Goal: Transaction & Acquisition: Book appointment/travel/reservation

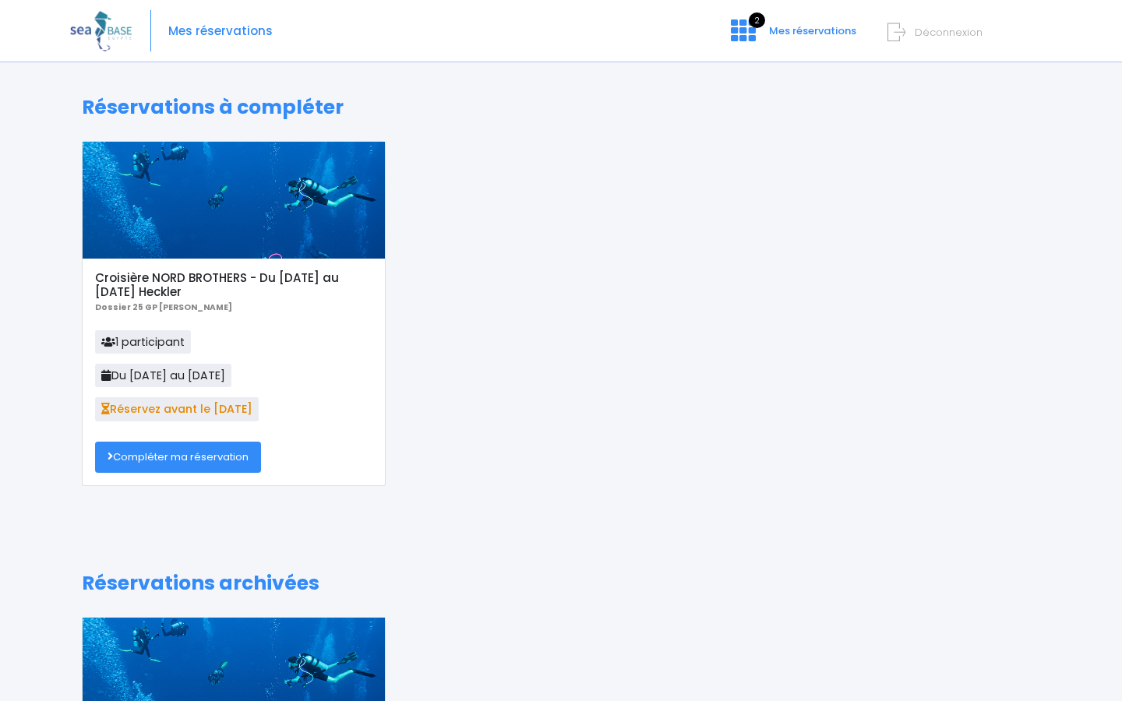
click at [163, 460] on link "Compléter ma réservation" at bounding box center [178, 457] width 166 height 31
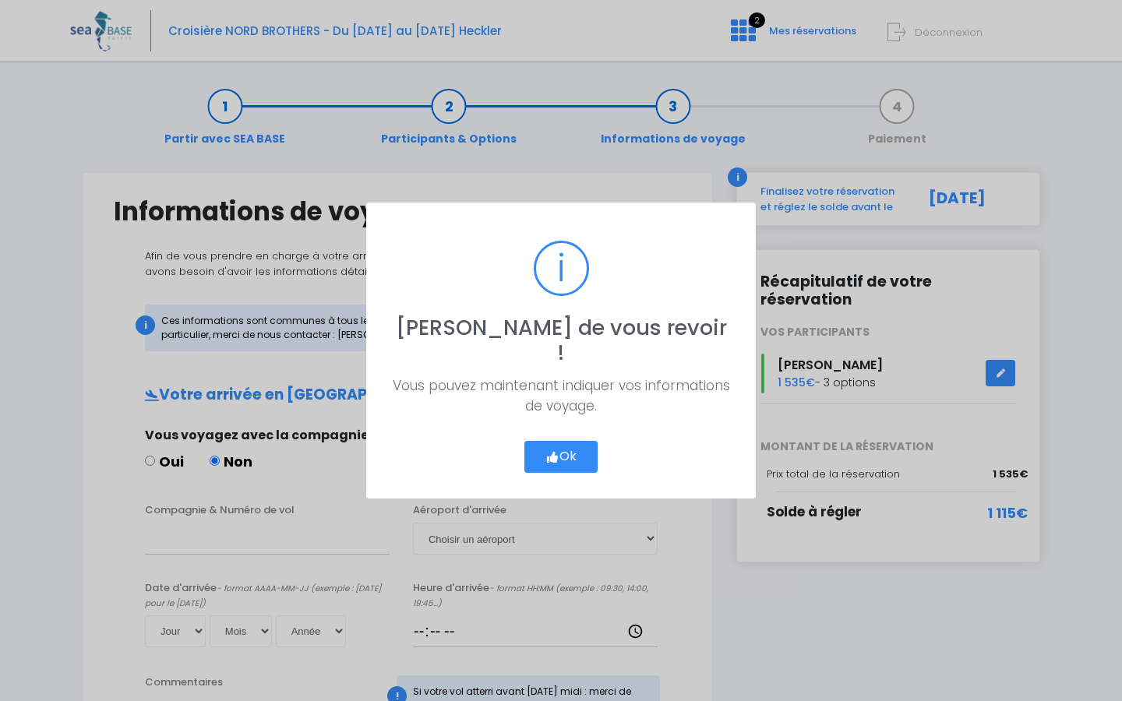
click at [563, 446] on button "Ok" at bounding box center [560, 457] width 73 height 33
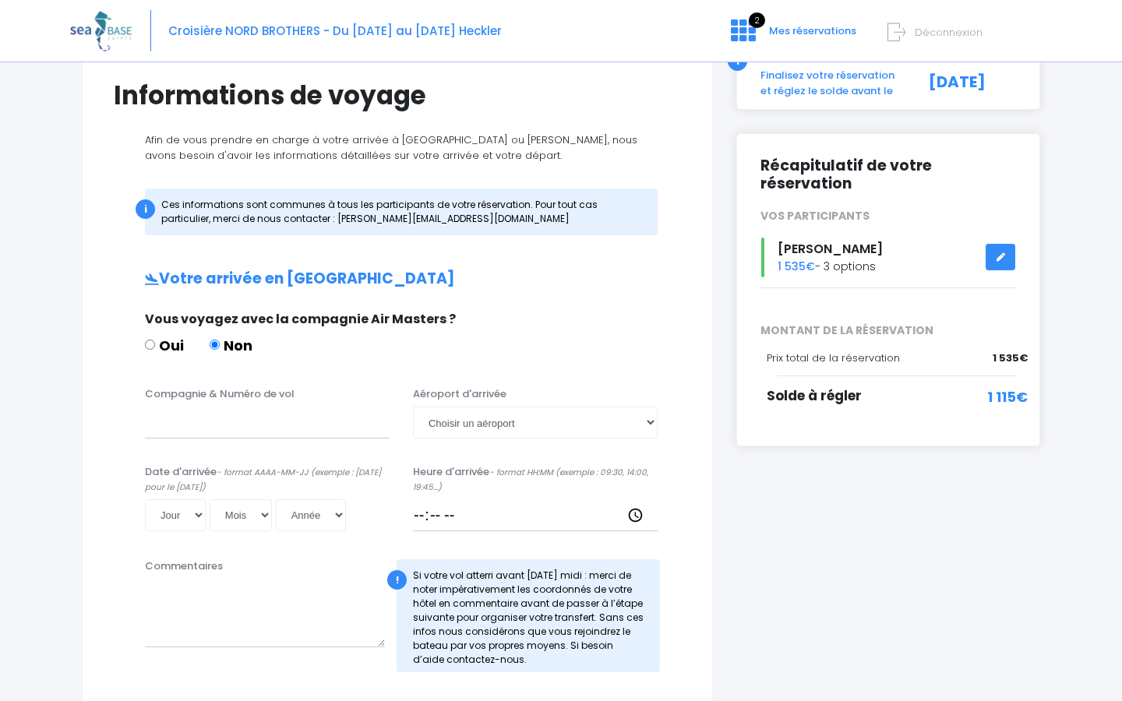
scroll to position [117, 0]
click at [243, 422] on input "Compagnie & Numéro de vol" at bounding box center [267, 421] width 245 height 31
type input "t"
type input "TRANSAVIA"
click at [515, 422] on select "Choisir un aéroport Hurghada Marsa Alam" at bounding box center [535, 421] width 245 height 31
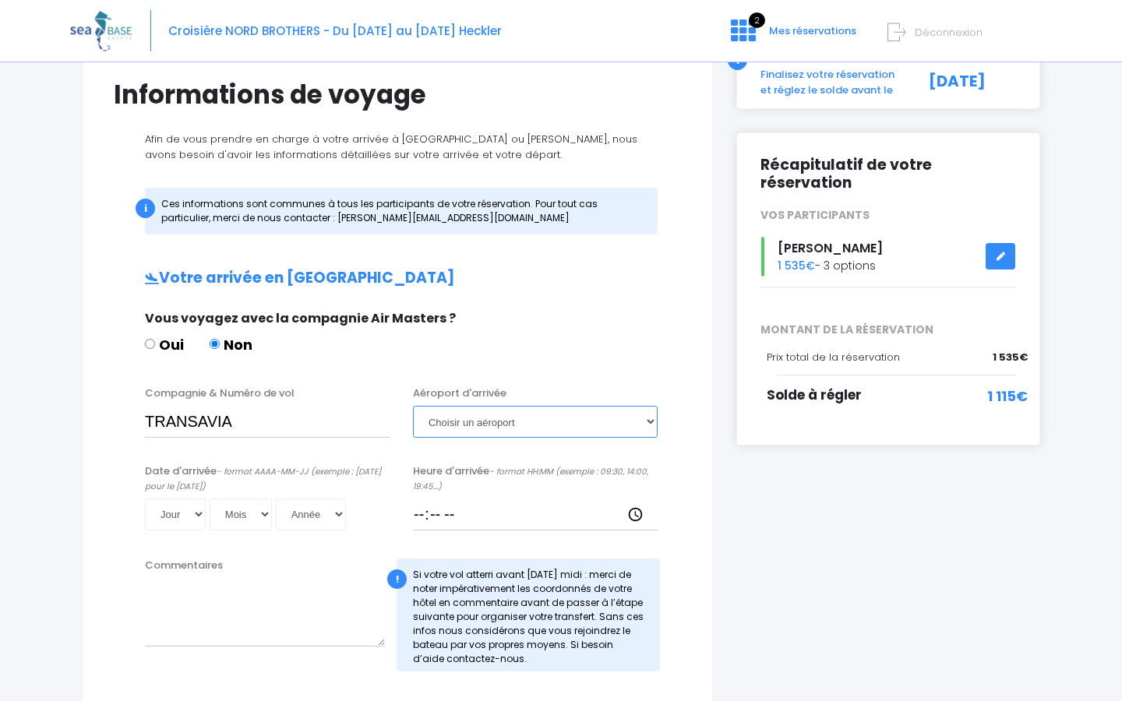
select select "Hurghada"
click at [166, 515] on select "Jour 01 02 03 04 05 06 07 08 09 10 11 12 13 14 15 16 17 18 19 20 21 22 23 24 25…" at bounding box center [175, 514] width 61 height 31
select select "01"
click at [267, 422] on input "TRANSAVIA" at bounding box center [267, 421] width 245 height 31
type input "TRANSAVIA TO8066"
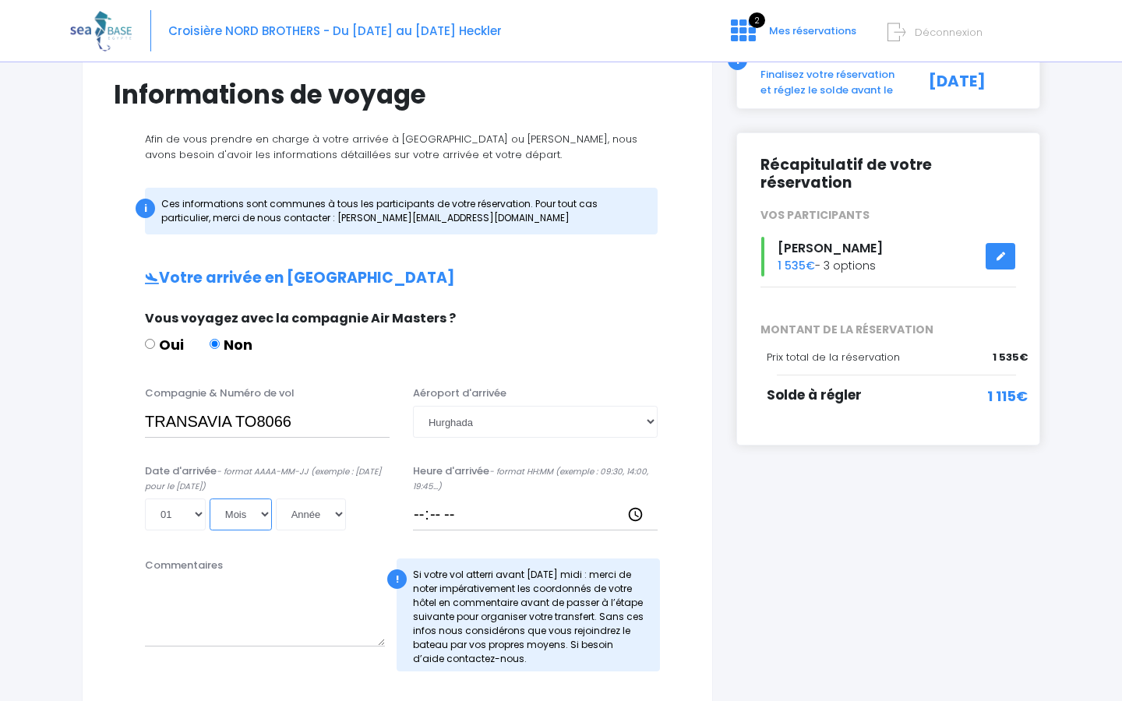
click at [228, 519] on select "Mois 01 02 03 04 05 06 07 08 09 10 11 12" at bounding box center [241, 514] width 62 height 31
select select "11"
click at [276, 513] on select "Année 2045 2044 2043 2042 2041 2040 2039 2038 2037 2036 2035 2034 2033 2032 203…" at bounding box center [311, 514] width 70 height 31
select select "2025"
type input "2025-11-01"
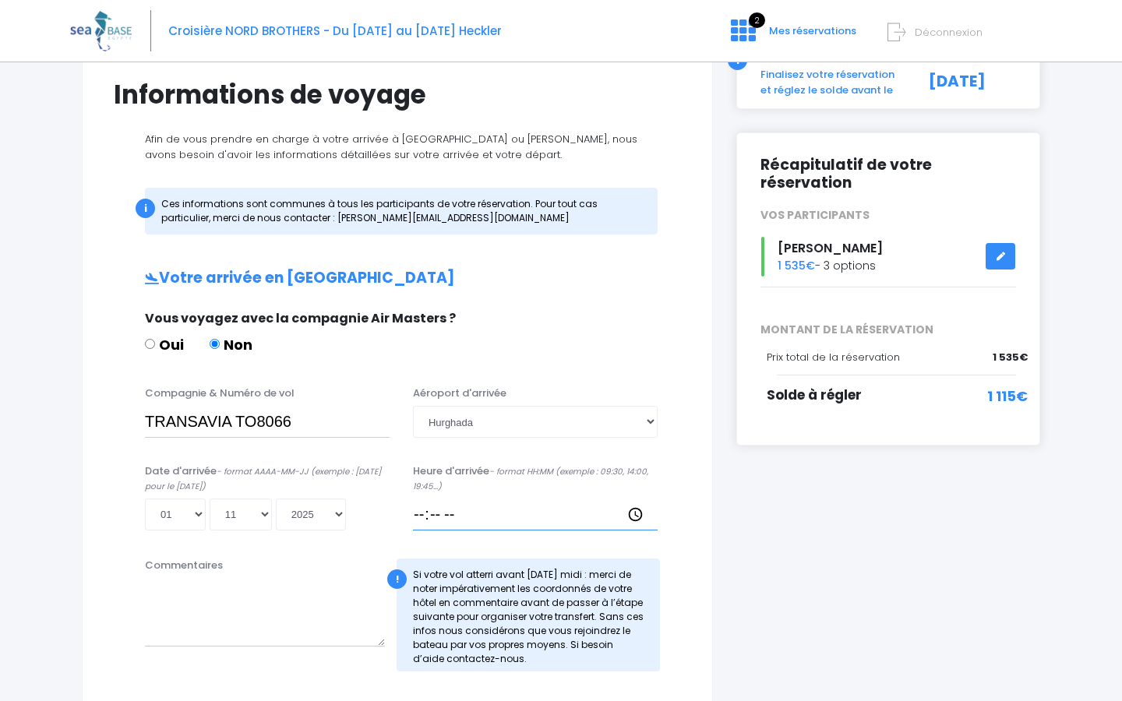
click at [460, 518] on input "Heure d'arrivée - format HH:MM (exemple : 09:30, 14:00, 19:45...)" at bounding box center [535, 514] width 245 height 31
click at [513, 489] on label "Heure d'arrivée - format HH:MM (exemple : 09:30, 14:00, 19:45...)" at bounding box center [535, 479] width 245 height 30
click at [513, 499] on input "Heure d'arrivée - format HH:MM (exemple : 09:30, 14:00, 19:45...)" at bounding box center [535, 514] width 245 height 31
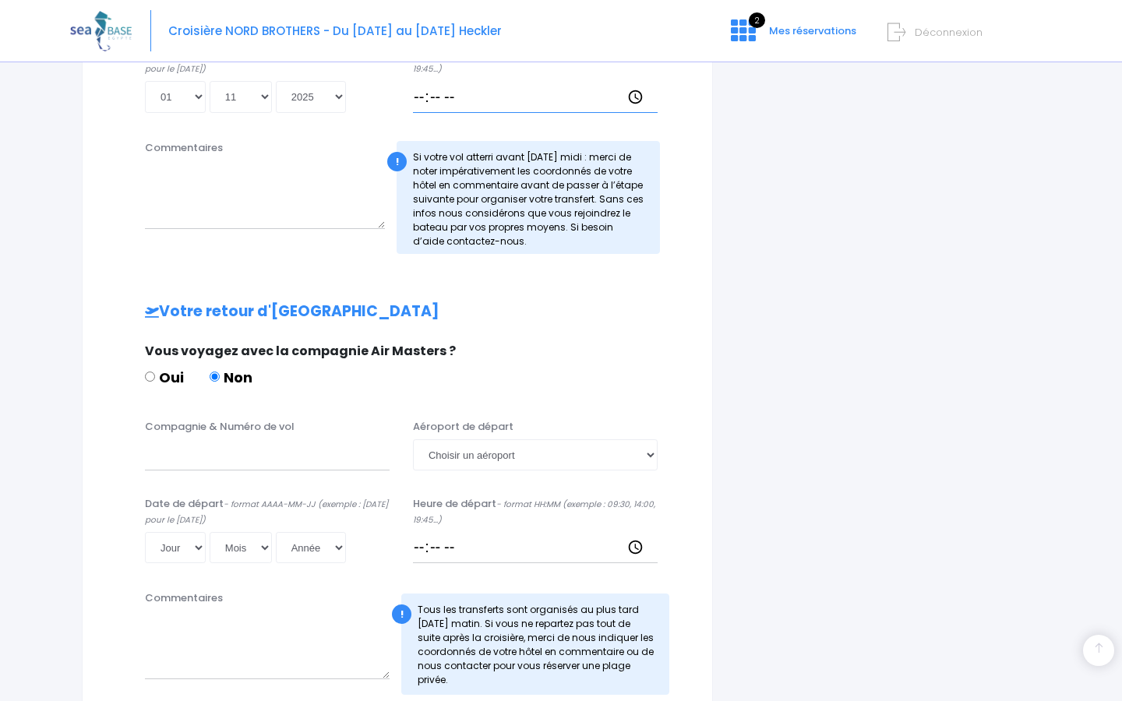
scroll to position [538, 0]
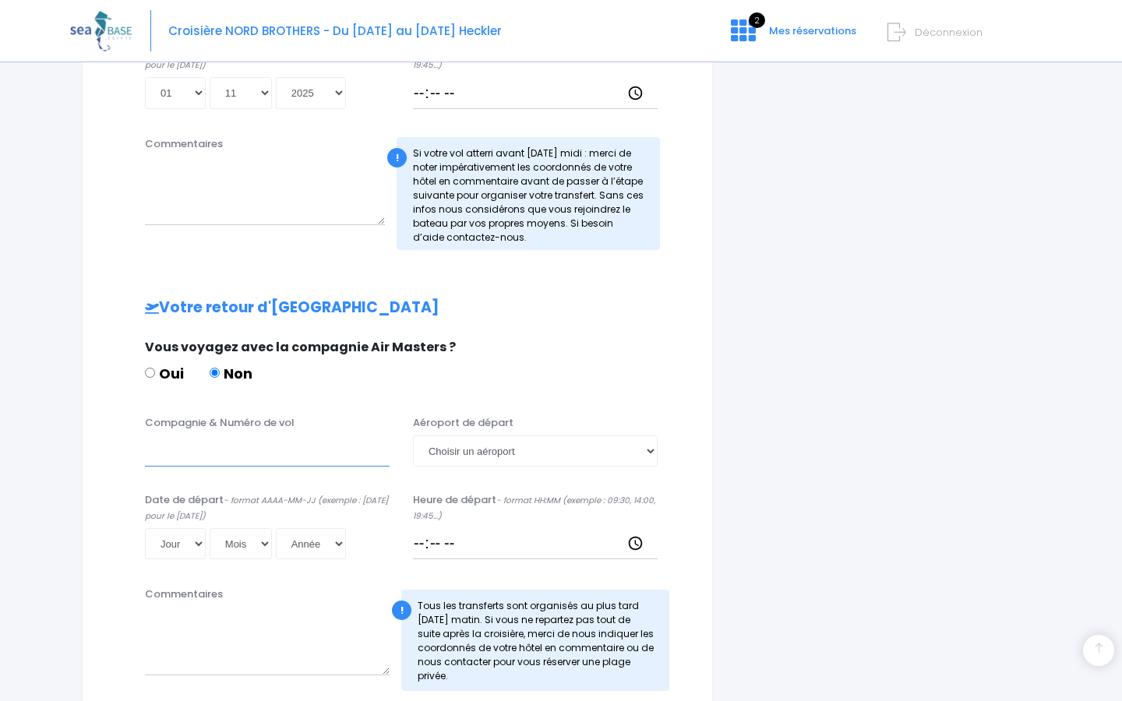
click at [164, 452] on input "Compagnie & Numéro de vol" at bounding box center [267, 451] width 245 height 31
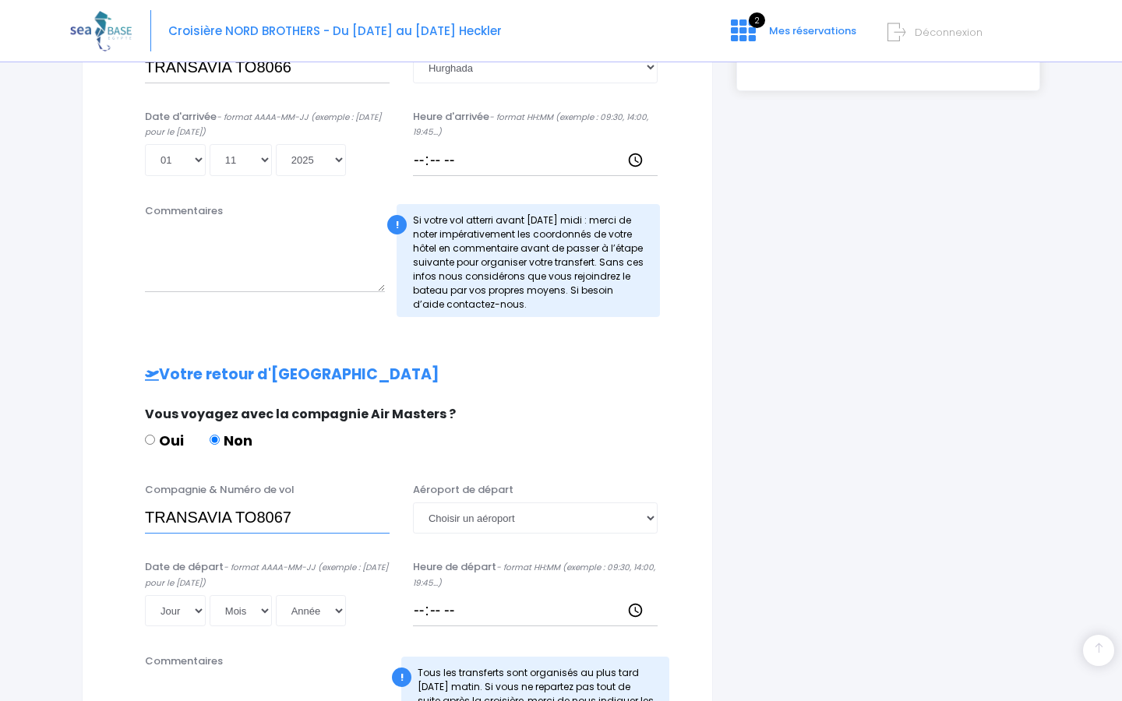
scroll to position [472, 0]
type input "TRANSAVIA TO8067"
select select "Hurghada"
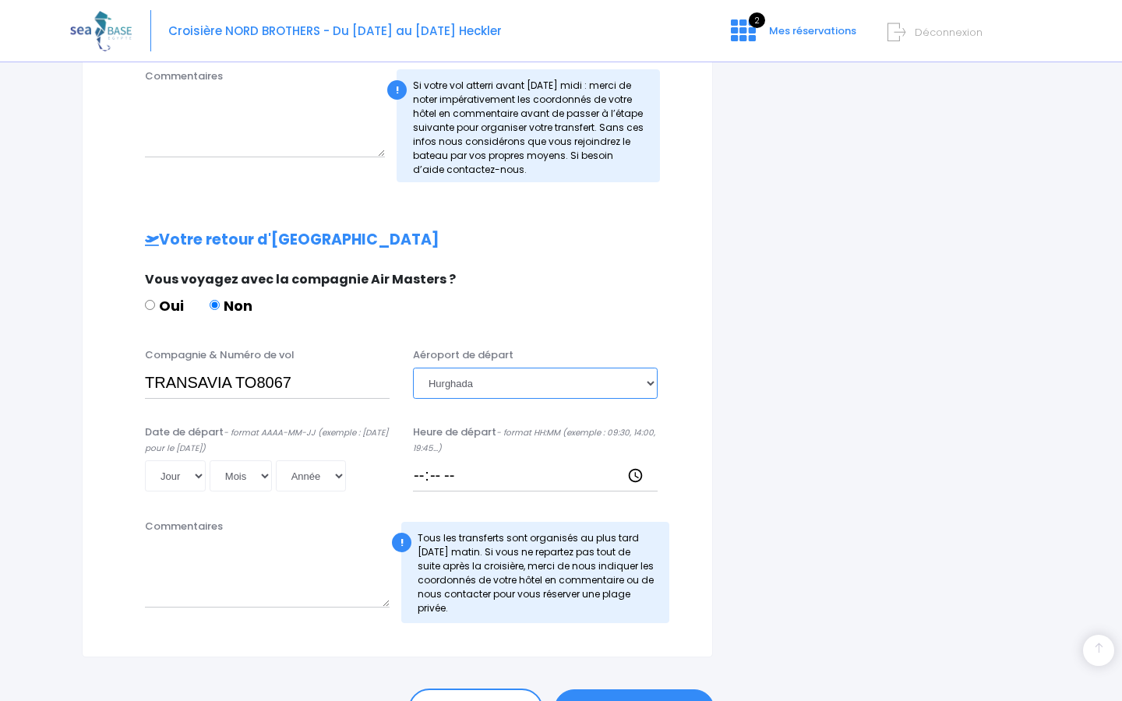
scroll to position [608, 0]
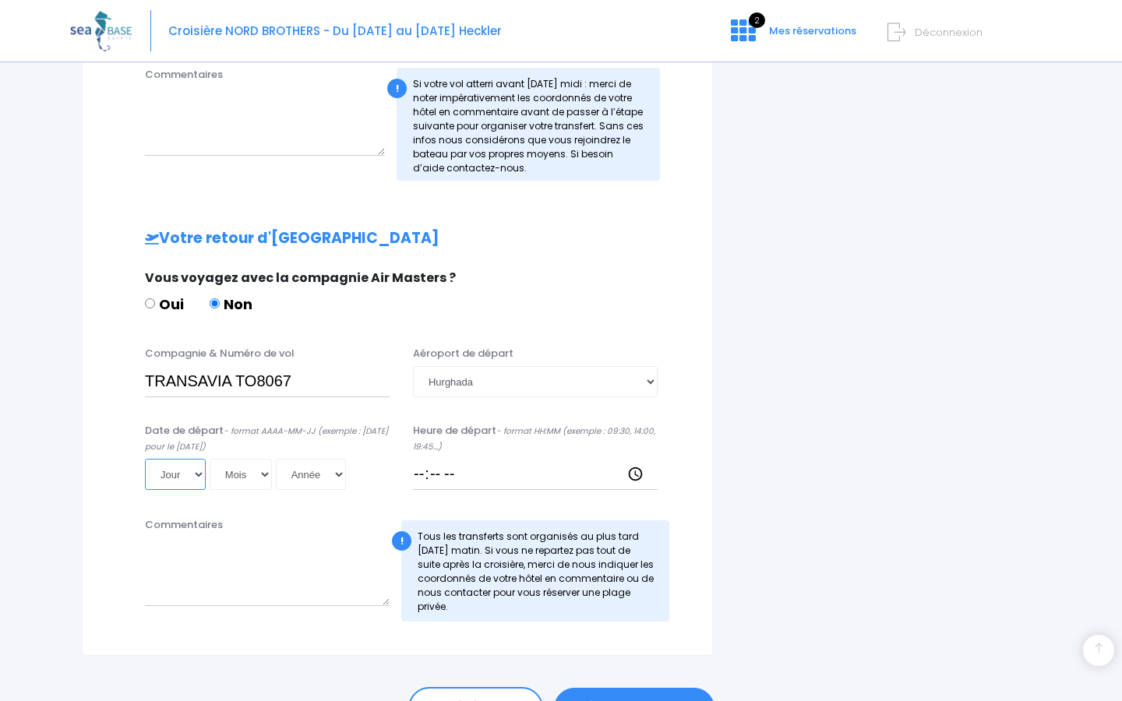
click at [175, 474] on select "Jour 01 02 03 04 05 06 07 08 09 10 11 12 13 14 15 16 17 18 19 20 21 22 23 24 25…" at bounding box center [175, 474] width 61 height 31
select select "08"
click at [221, 469] on select "Mois 01 02 03 04 05 06 07 08 09 10 11 12" at bounding box center [241, 474] width 62 height 31
select select "11"
click at [277, 470] on select "Année 2045 2044 2043 2042 2041 2040 2039 2038 2037 2036 2035 2034 2033 2032 203…" at bounding box center [311, 474] width 70 height 31
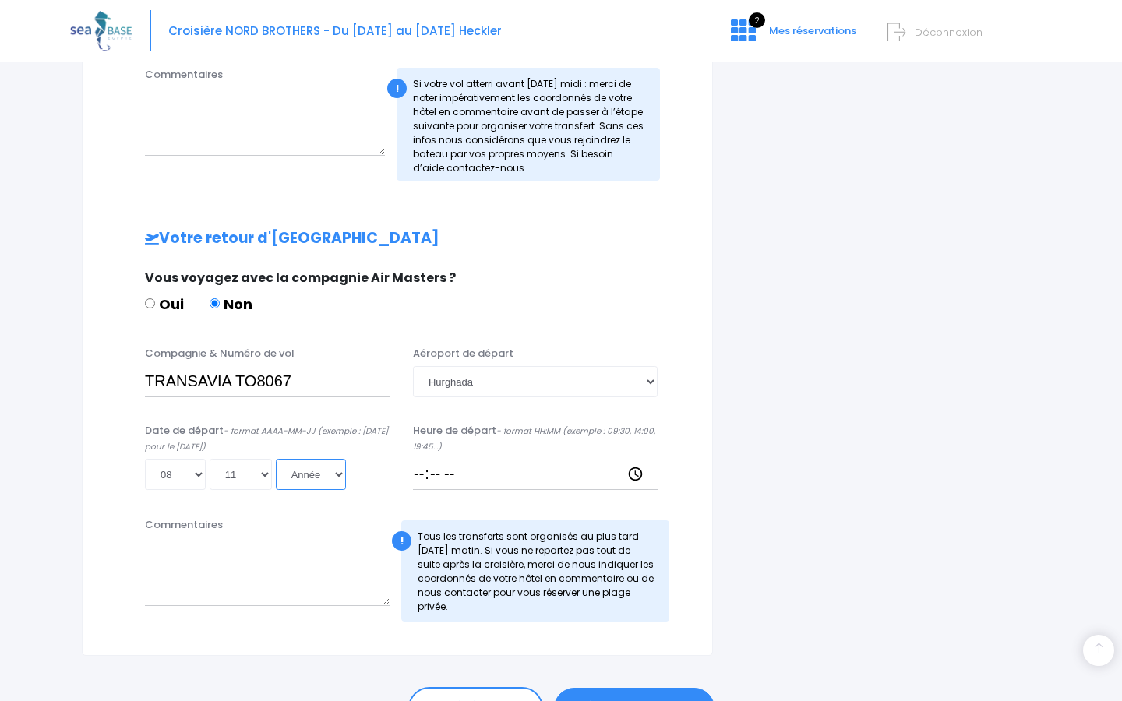
select select "2025"
type input "2025-11-08"
click at [478, 478] on input "Heure de départ - format HH:MM (exemple : 09:30, 14:00, 19:45...)" at bounding box center [535, 474] width 245 height 31
click at [484, 473] on input "Heure de départ - format HH:MM (exemple : 09:30, 14:00, 19:45...)" at bounding box center [535, 474] width 245 height 31
click at [447, 472] on input "Heure de départ - format HH:MM (exemple : 09:30, 14:00, 19:45...)" at bounding box center [535, 474] width 245 height 31
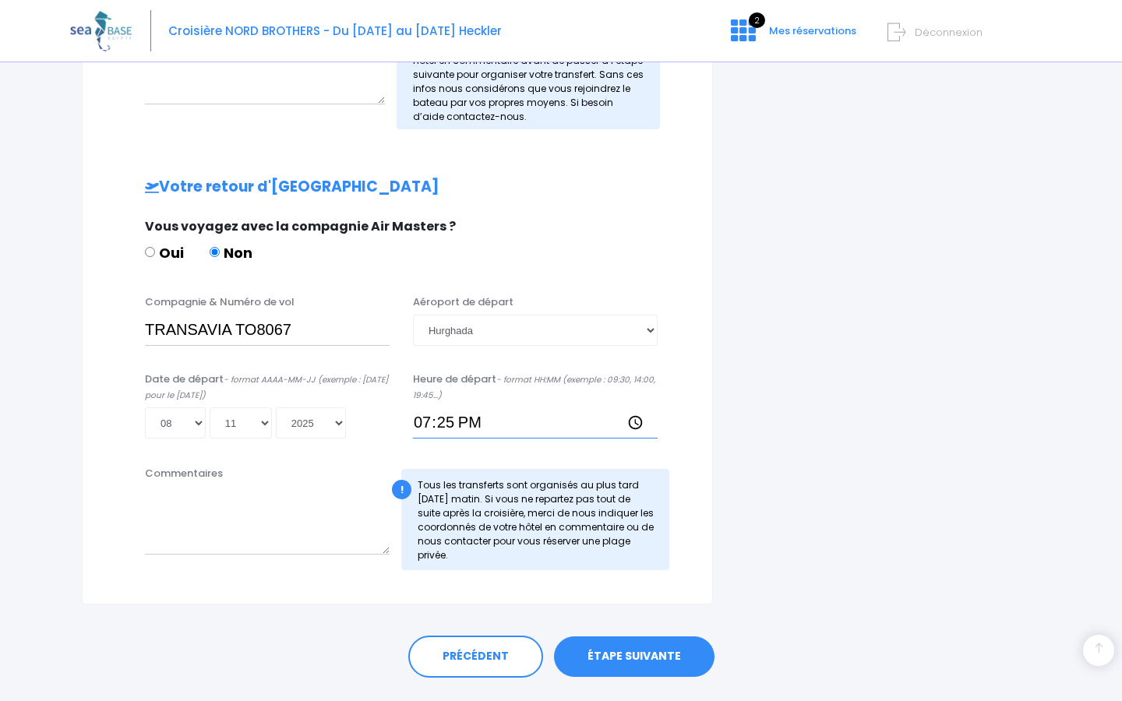
scroll to position [661, 0]
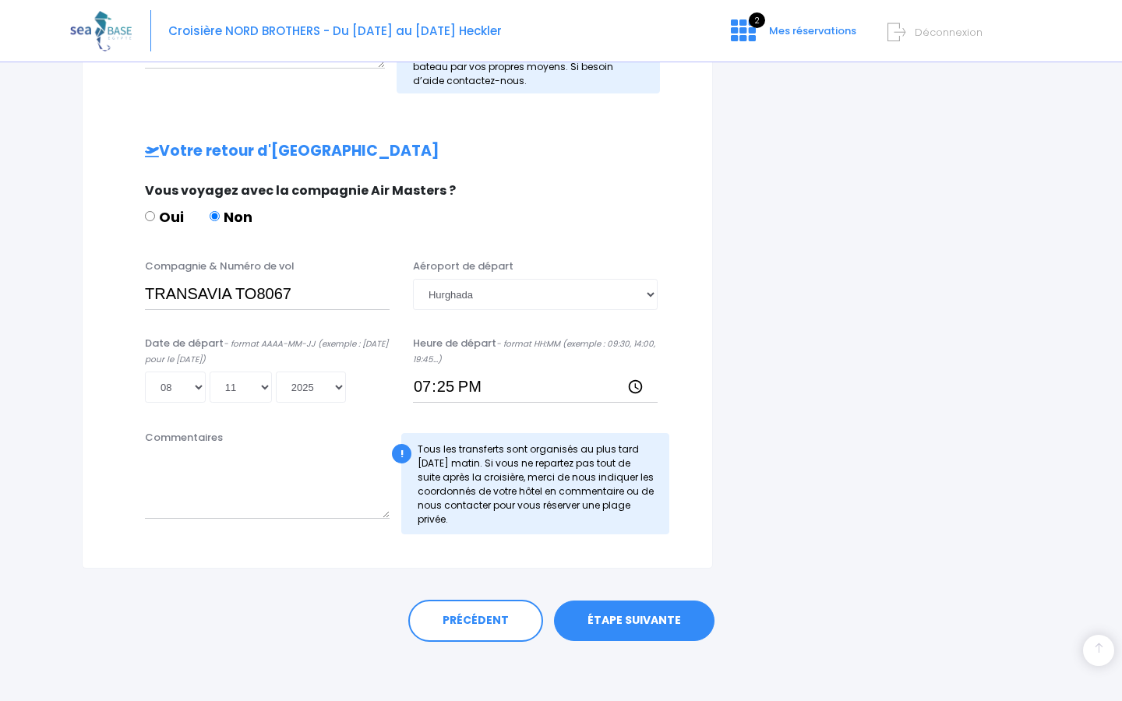
type input "19:25"
click at [637, 618] on link "ÉTAPE SUIVANTE" at bounding box center [634, 621] width 161 height 41
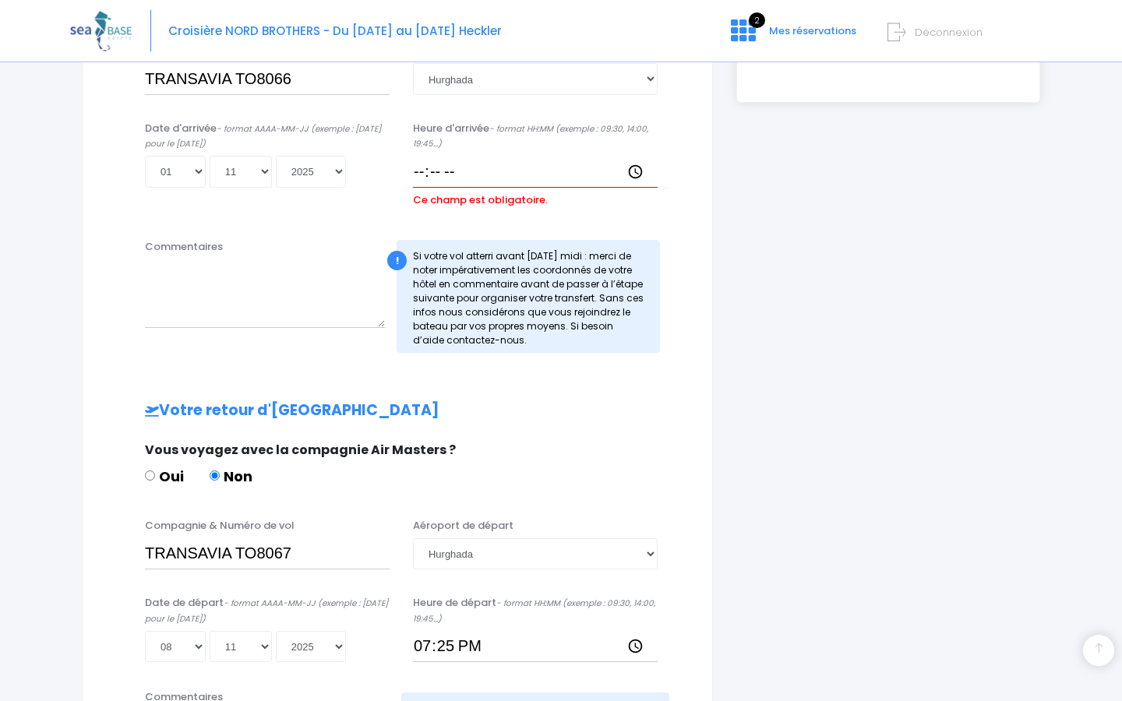
scroll to position [459, 0]
click at [482, 175] on input "Heure d'arrivée - format HH:MM (exemple : 09:30, 14:00, 19:45...)" at bounding box center [535, 172] width 245 height 31
click at [449, 168] on input "Heure d'arrivée - format HH:MM (exemple : 09:30, 14:00, 19:45...)" at bounding box center [535, 172] width 245 height 31
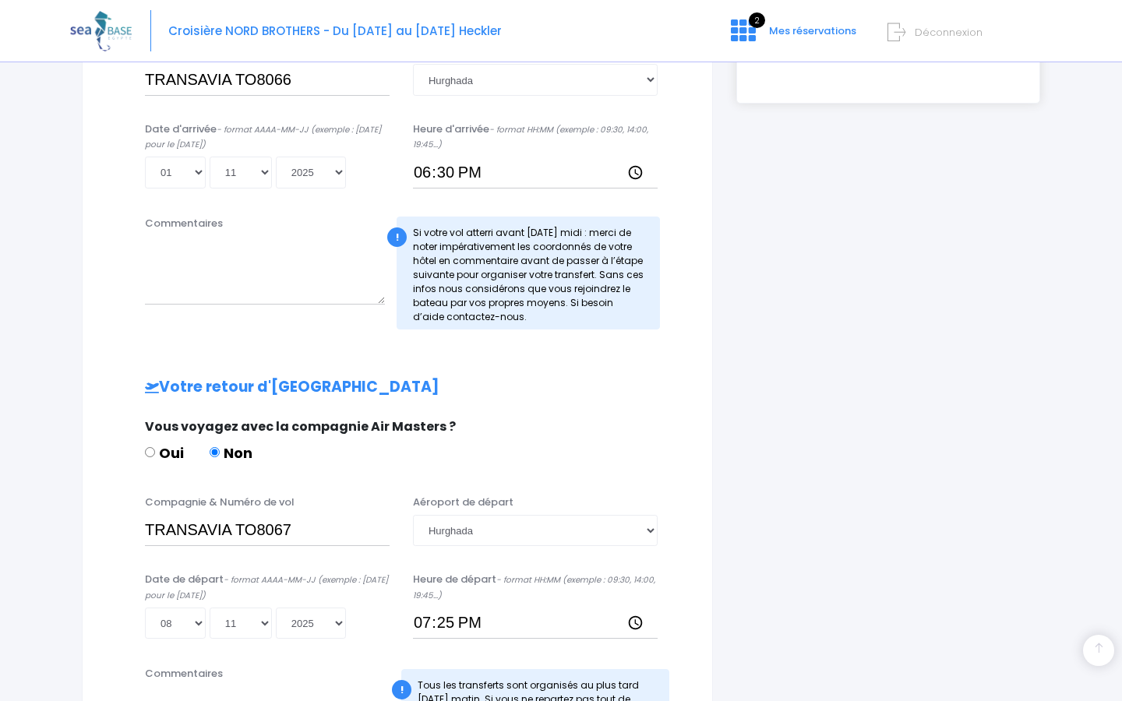
type input "18:30"
click at [504, 204] on div "Votre arrivée en Egypte Vous voyagez avec la compagnie Air Masters ? Oui Non Co…" at bounding box center [397, 354] width 567 height 853
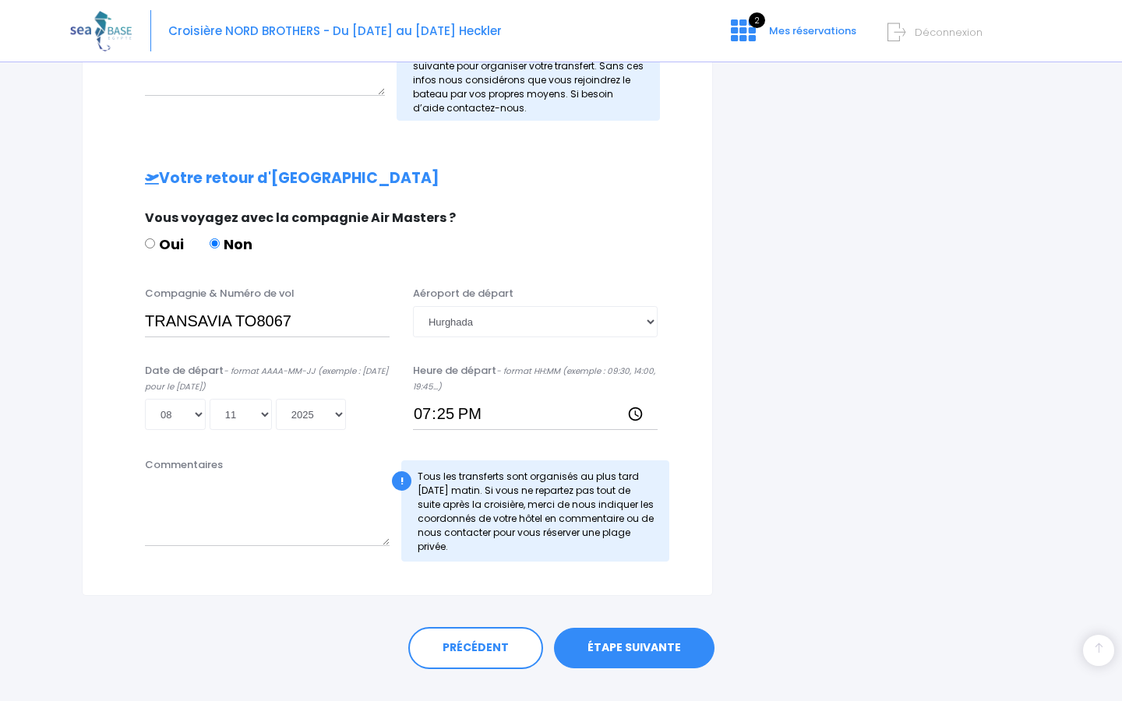
scroll to position [669, 0]
click at [619, 637] on link "ÉTAPE SUIVANTE" at bounding box center [634, 647] width 161 height 41
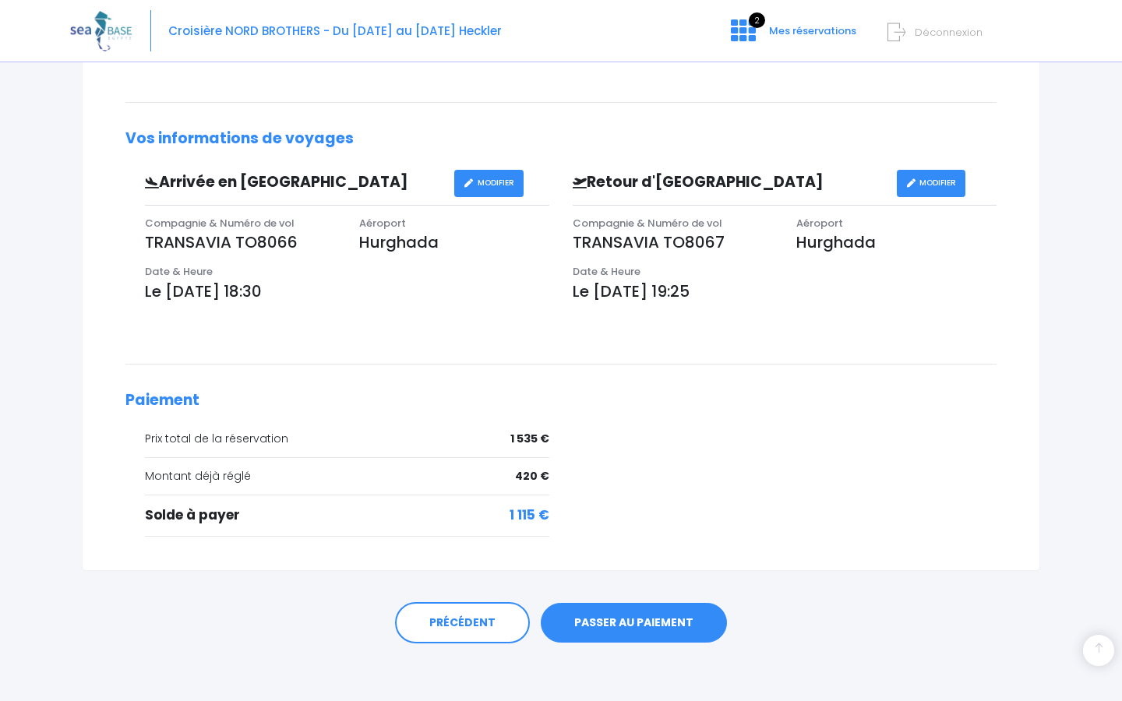
scroll to position [389, 0]
click at [634, 619] on link "PASSER AU PAIEMENT" at bounding box center [634, 624] width 186 height 41
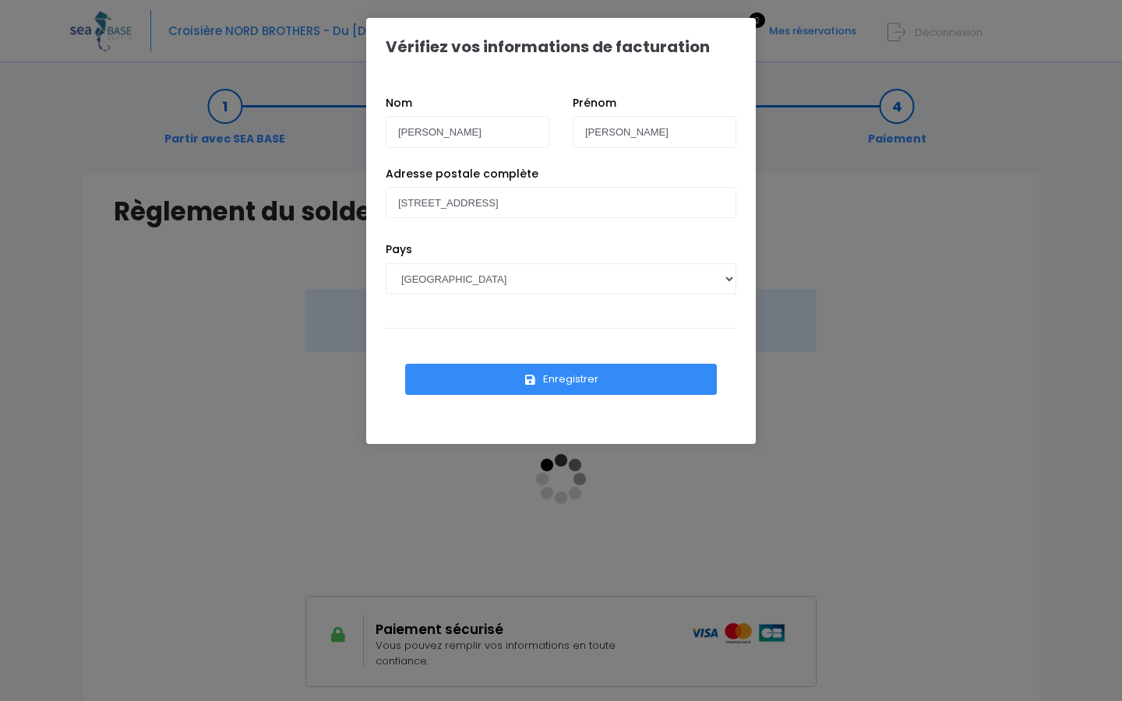
click at [555, 376] on button "Enregistrer" at bounding box center [561, 379] width 312 height 31
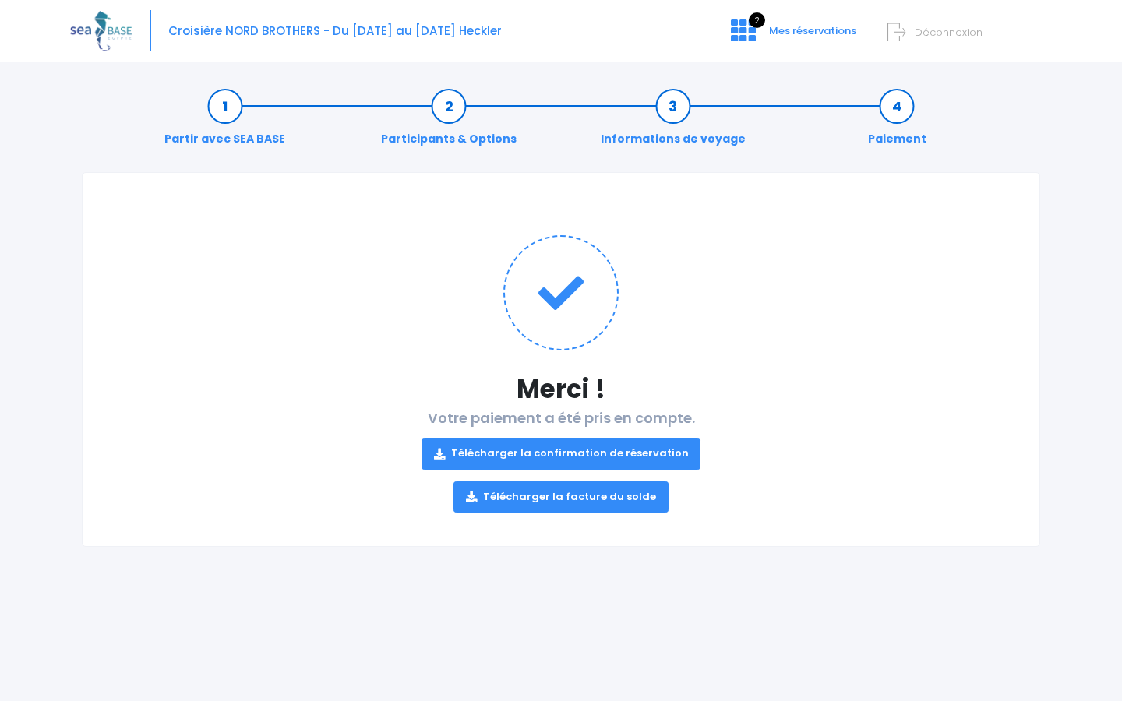
click at [530, 452] on link "Télécharger la confirmation de réservation" at bounding box center [562, 453] width 280 height 31
click at [513, 495] on link "Télécharger la facture du solde" at bounding box center [560, 497] width 215 height 31
